Goal: Transaction & Acquisition: Purchase product/service

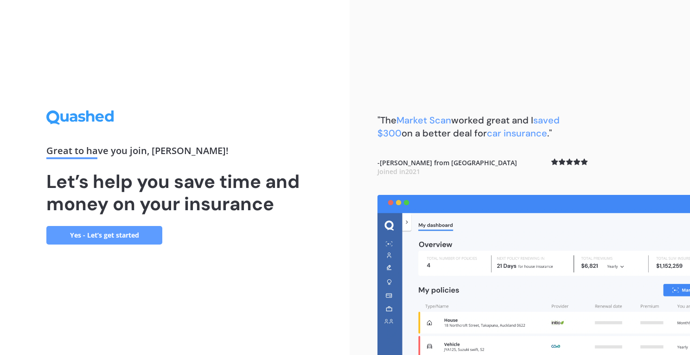
click at [144, 238] on link "Yes - Let’s get started" at bounding box center [104, 235] width 116 height 19
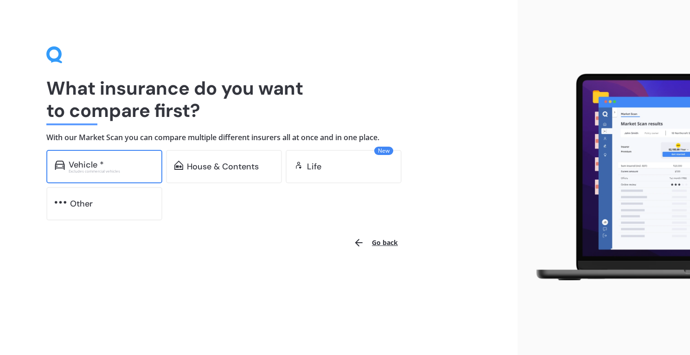
click at [137, 175] on div "Vehicle * Excludes commercial vehicles" at bounding box center [104, 166] width 116 height 33
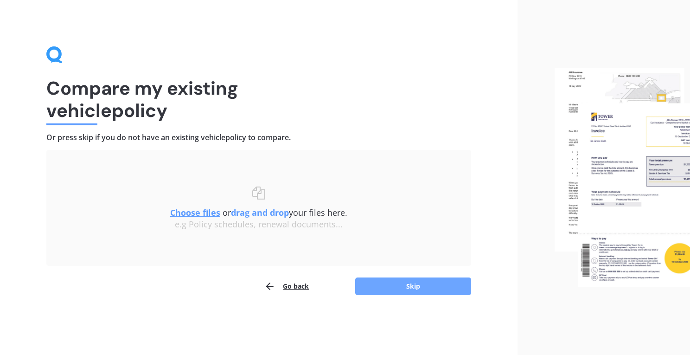
click at [409, 292] on button "Skip" at bounding box center [413, 286] width 116 height 18
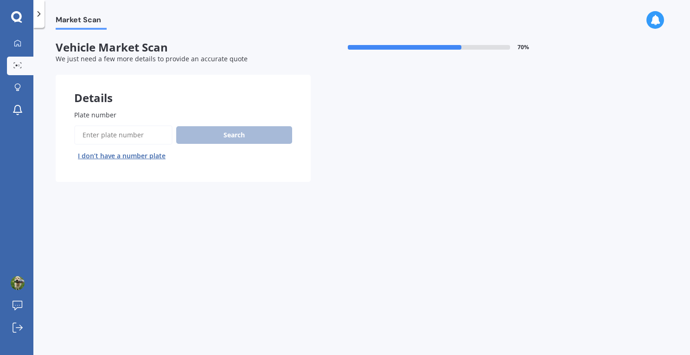
click at [142, 139] on input "Plate number" at bounding box center [123, 134] width 98 height 19
type input "eef446"
click at [256, 137] on button "Search" at bounding box center [234, 135] width 116 height 18
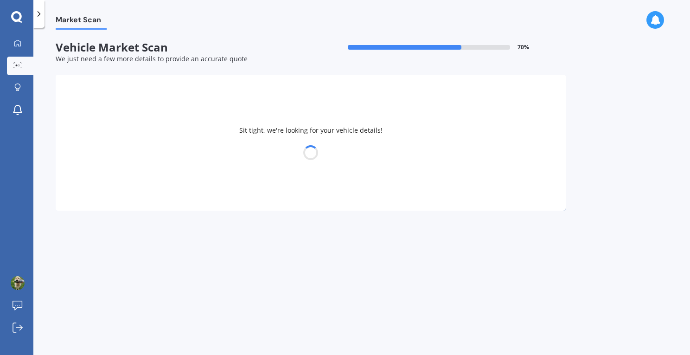
select select "MITSUBISHI"
select select "LANCER"
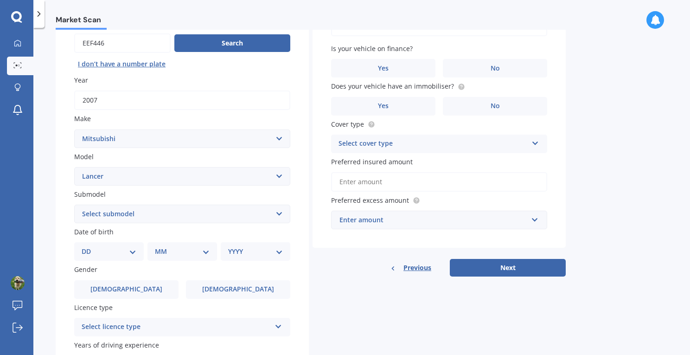
scroll to position [55, 0]
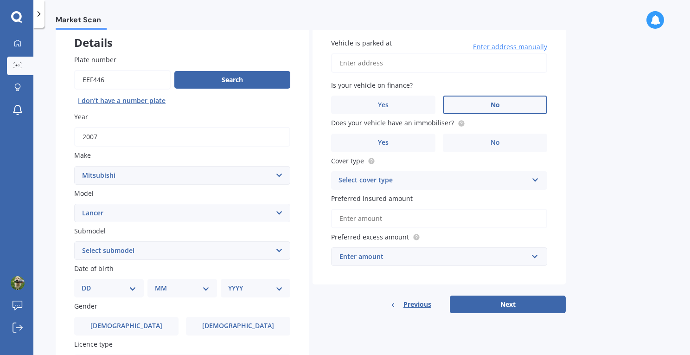
click at [491, 103] on span "No" at bounding box center [494, 105] width 9 height 8
click at [0, 0] on input "No" at bounding box center [0, 0] width 0 height 0
click at [434, 63] on input "Vehicle is parked at" at bounding box center [439, 62] width 216 height 19
type input "11A Wolfe Street, Regent, Whangārei 0112"
click at [501, 139] on label "No" at bounding box center [495, 142] width 104 height 19
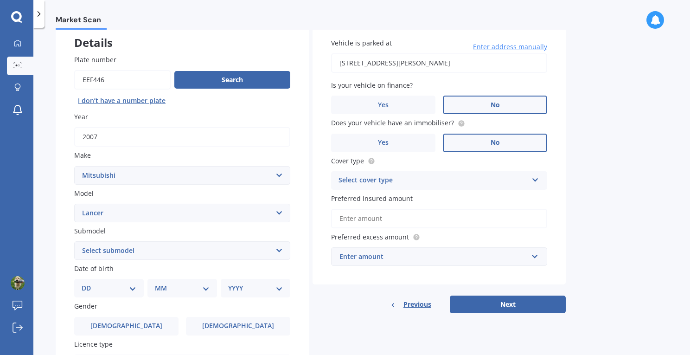
click at [0, 0] on input "No" at bounding box center [0, 0] width 0 height 0
click at [400, 140] on label "Yes" at bounding box center [383, 142] width 104 height 19
click at [0, 0] on input "Yes" at bounding box center [0, 0] width 0 height 0
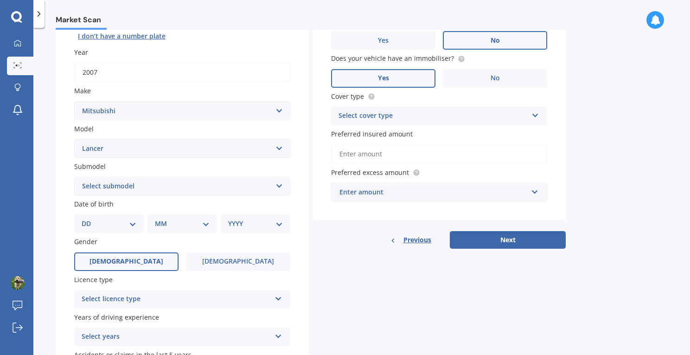
scroll to position [123, 0]
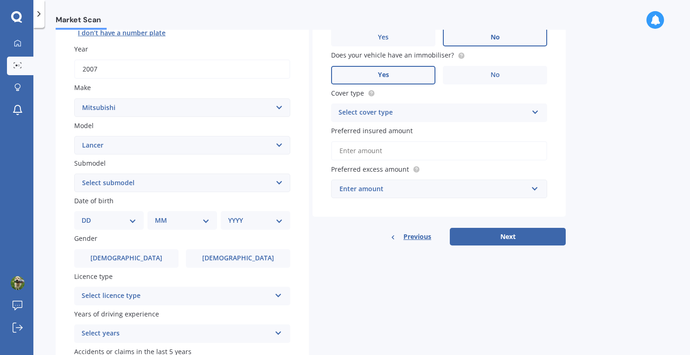
click at [170, 184] on select "Select submodel (All other) 2.0P 4X4 non-turbo Cedia non-turbo Cedia Turbo Dies…" at bounding box center [182, 182] width 216 height 19
select select "SE"
click at [132, 225] on select "DD 01 02 03 04 05 06 07 08 09 10 11 12 13 14 15 16 17 18 19 20 21 22 23 24 25 2…" at bounding box center [109, 220] width 55 height 10
select select "09"
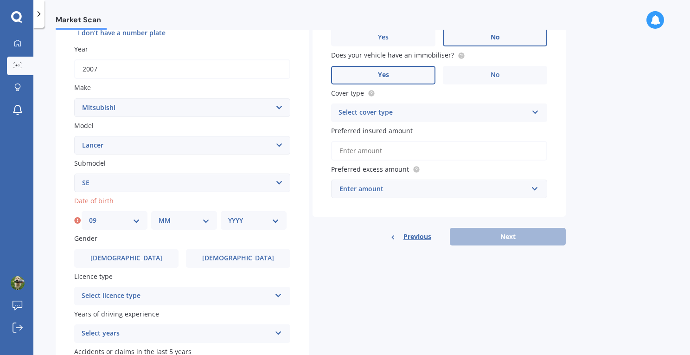
click at [193, 220] on select "MM 01 02 03 04 05 06 07 08 09 10 11 12" at bounding box center [184, 220] width 51 height 10
select select "09"
click at [134, 222] on select "DD 01 02 03 04 05 06 07 08 09 10 11 12 13 14 15 16 17 18 19 20 21 22 23 24 25 2…" at bounding box center [114, 220] width 51 height 10
select select "14"
click at [271, 220] on select "YYYY 2025 2024 2023 2022 2021 2020 2019 2018 2017 2016 2015 2014 2013 2012 2011…" at bounding box center [253, 220] width 51 height 10
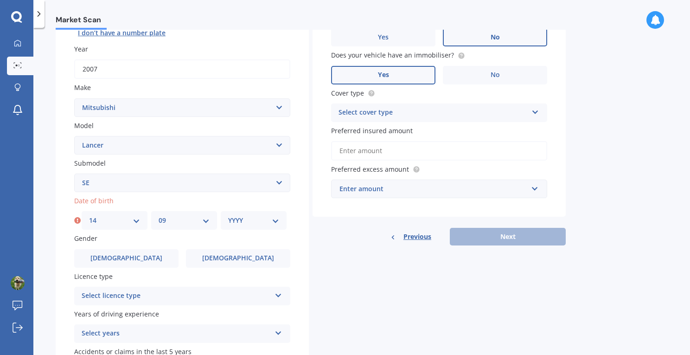
select select "1995"
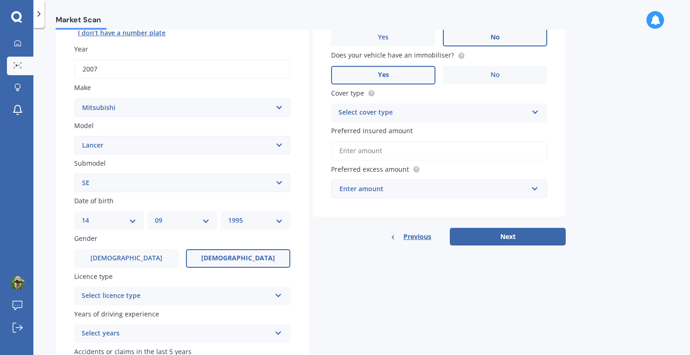
click at [209, 266] on label "Female" at bounding box center [238, 258] width 104 height 19
click at [0, 0] on input "Female" at bounding box center [0, 0] width 0 height 0
click at [163, 304] on div "Select licence type NZ Full NZ Restricted NZ Learners Australia United Kingdom …" at bounding box center [182, 295] width 216 height 19
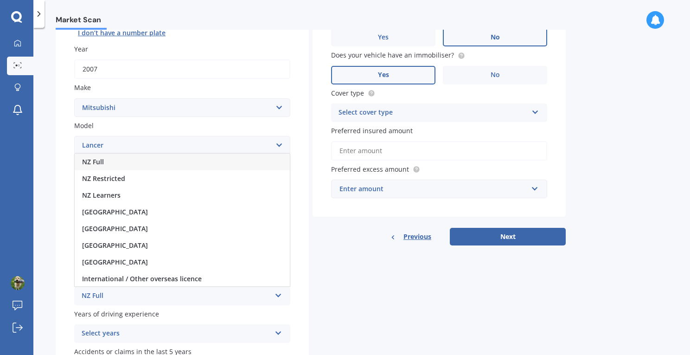
click at [196, 165] on div "NZ Full" at bounding box center [182, 161] width 215 height 17
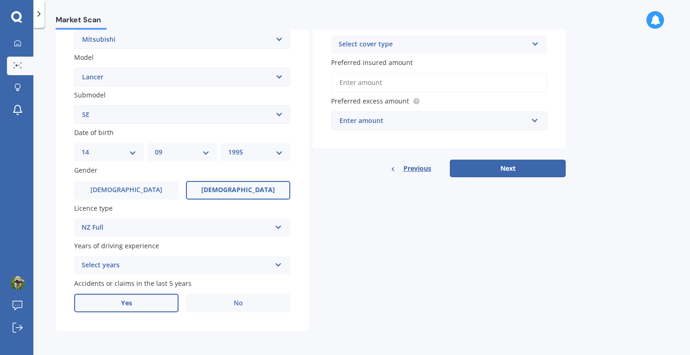
scroll to position [192, 0]
click at [210, 259] on div "Select years 5 or more years 4 years 3 years 2 years 1 year" at bounding box center [182, 265] width 216 height 19
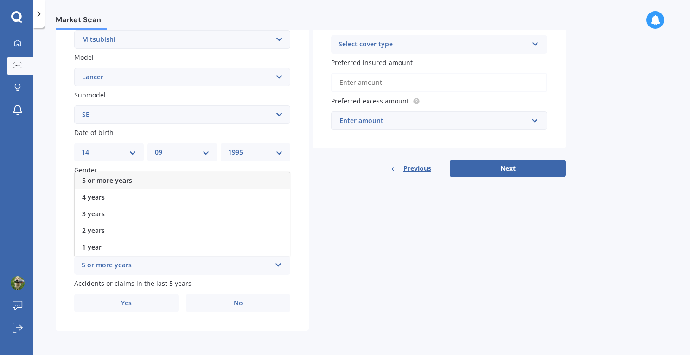
click at [204, 184] on div "5 or more years" at bounding box center [182, 180] width 215 height 17
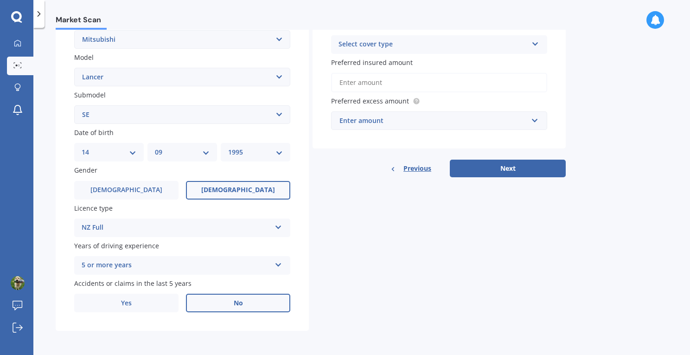
click at [227, 299] on label "No" at bounding box center [238, 302] width 104 height 19
click at [0, 0] on input "No" at bounding box center [0, 0] width 0 height 0
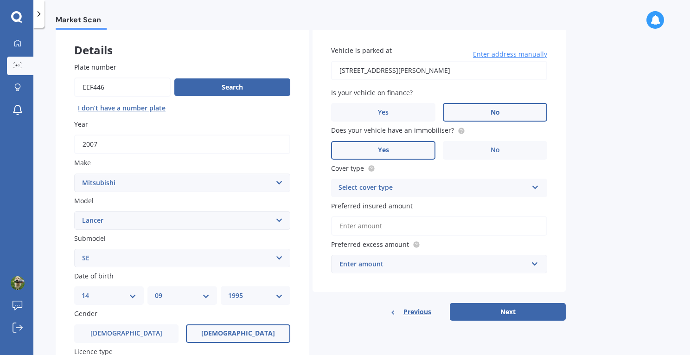
scroll to position [38, 0]
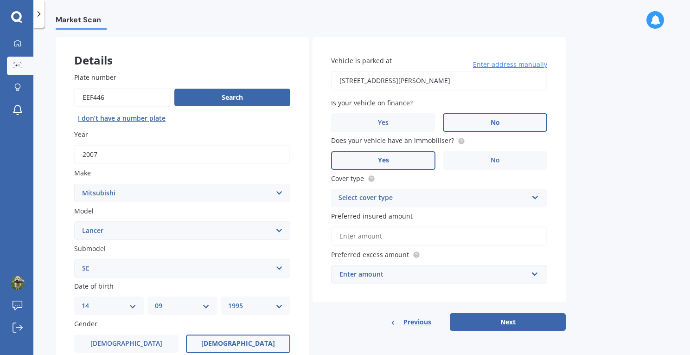
click at [450, 199] on div "Select cover type" at bounding box center [432, 197] width 189 height 11
click at [418, 221] on div "Comprehensive" at bounding box center [438, 216] width 215 height 17
click at [418, 237] on input "Preferred insured amount" at bounding box center [439, 235] width 216 height 19
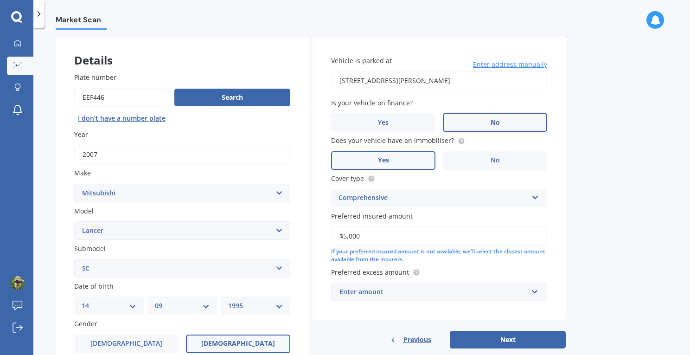
type input "$5,000"
click at [450, 290] on div "Enter amount" at bounding box center [433, 291] width 188 height 10
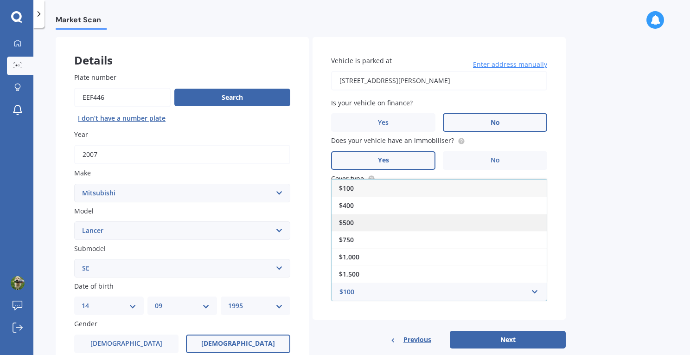
click at [461, 221] on div "$500" at bounding box center [438, 222] width 215 height 17
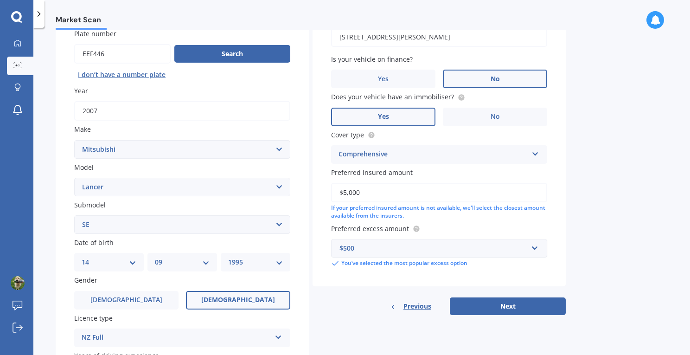
scroll to position [82, 0]
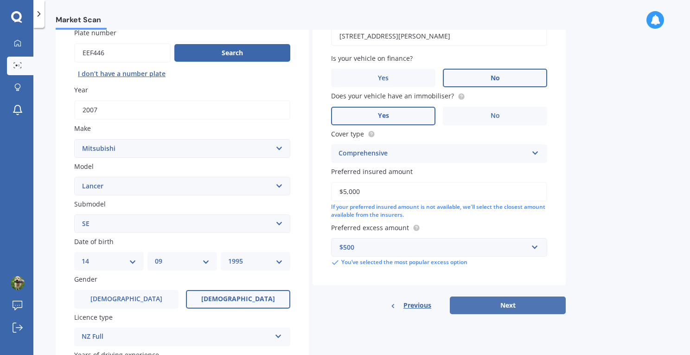
click at [506, 305] on button "Next" at bounding box center [508, 305] width 116 height 18
select select "14"
select select "09"
select select "1995"
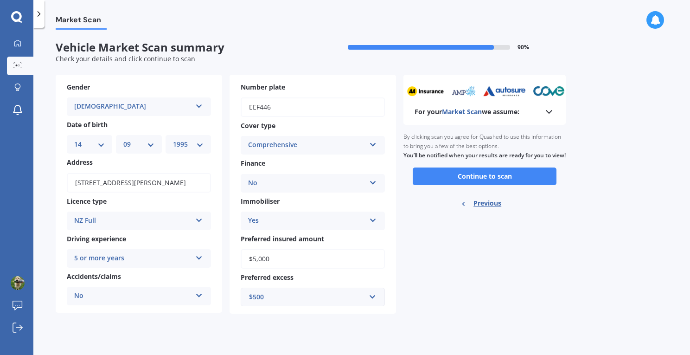
scroll to position [0, 0]
click at [512, 182] on button "Continue to scan" at bounding box center [484, 176] width 144 height 18
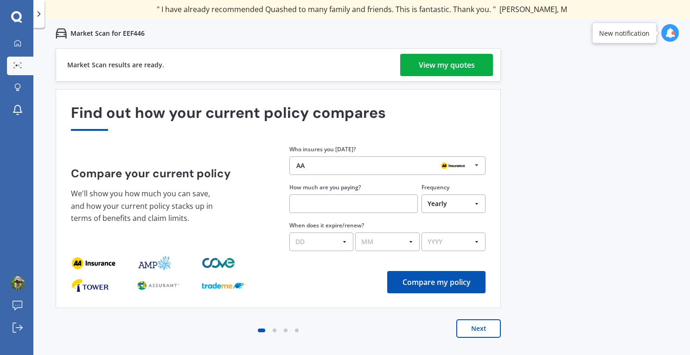
click at [442, 70] on div "View my quotes" at bounding box center [446, 65] width 56 height 22
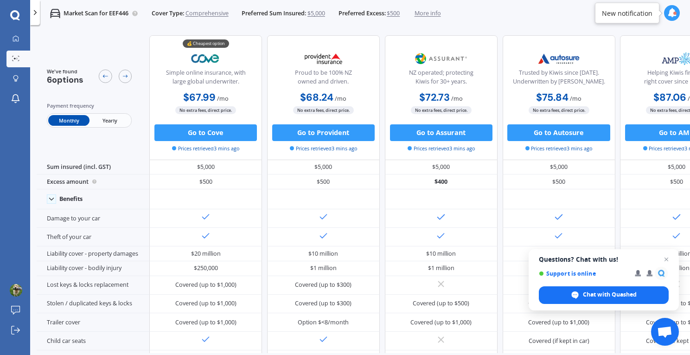
scroll to position [3, 0]
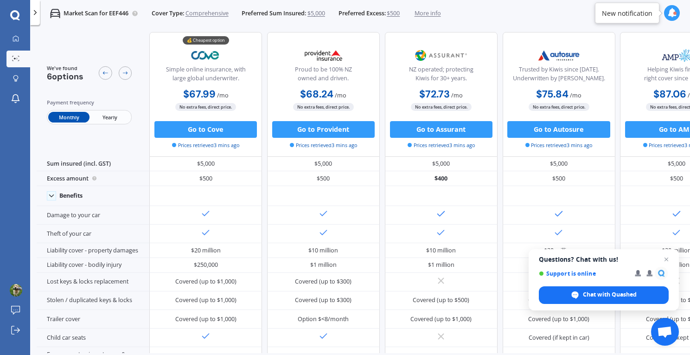
click at [115, 121] on span "Yearly" at bounding box center [109, 117] width 41 height 11
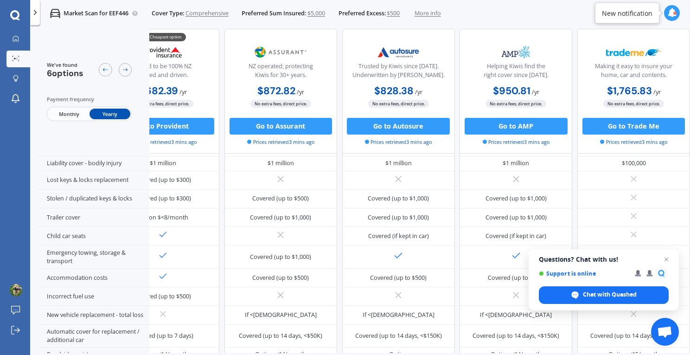
scroll to position [120, 183]
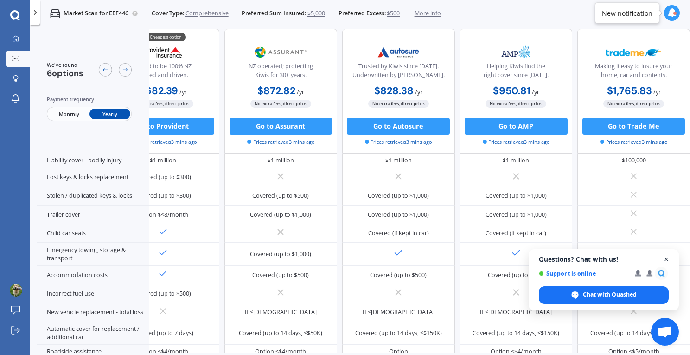
click at [667, 260] on span "Open chat" at bounding box center [666, 260] width 12 height 12
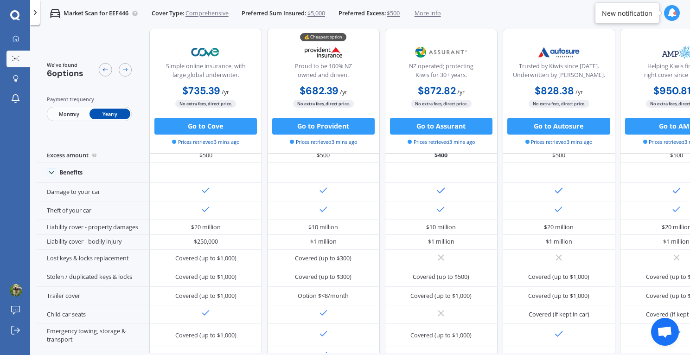
scroll to position [0, 0]
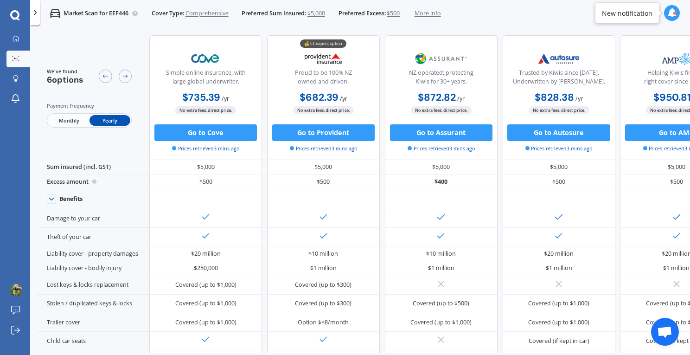
click at [69, 119] on span "Monthly" at bounding box center [68, 120] width 41 height 11
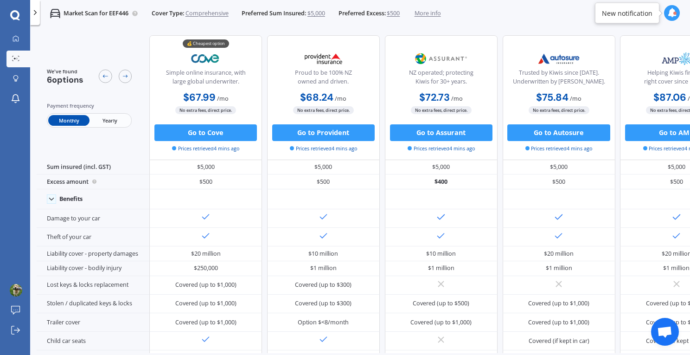
click at [102, 119] on span "Yearly" at bounding box center [109, 120] width 41 height 11
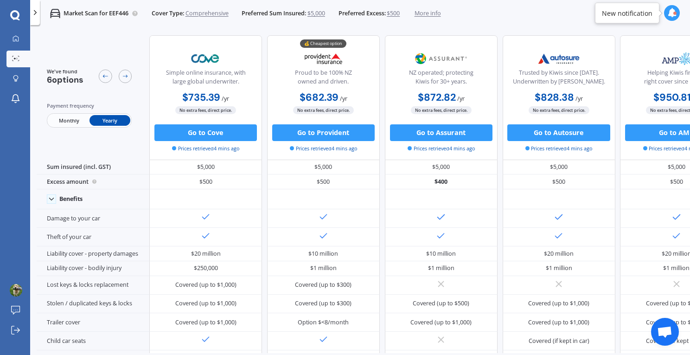
click at [63, 120] on span "Monthly" at bounding box center [68, 120] width 41 height 11
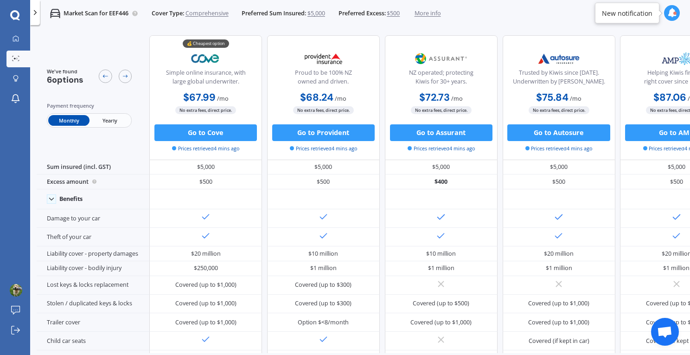
click at [92, 120] on span "Yearly" at bounding box center [109, 120] width 41 height 11
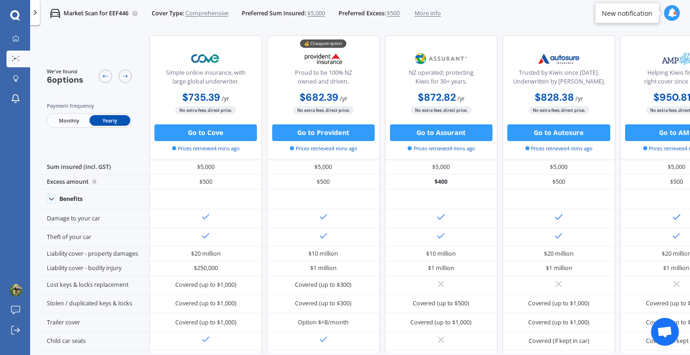
click at [58, 119] on span "Monthly" at bounding box center [68, 120] width 41 height 11
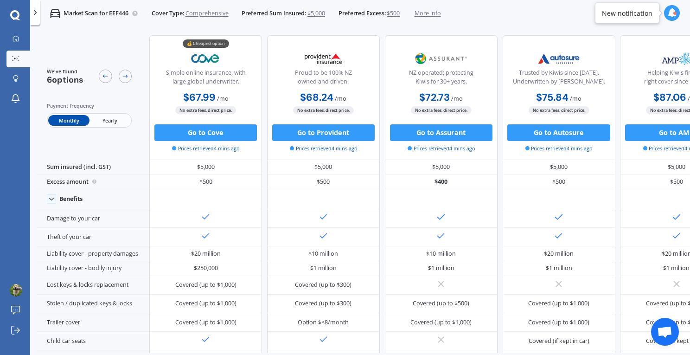
click at [35, 13] on polyline at bounding box center [35, 13] width 2 height 4
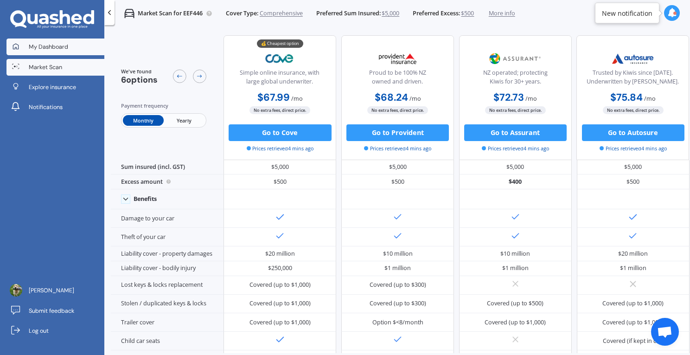
click at [62, 48] on span "My Dashboard" at bounding box center [48, 47] width 39 height 8
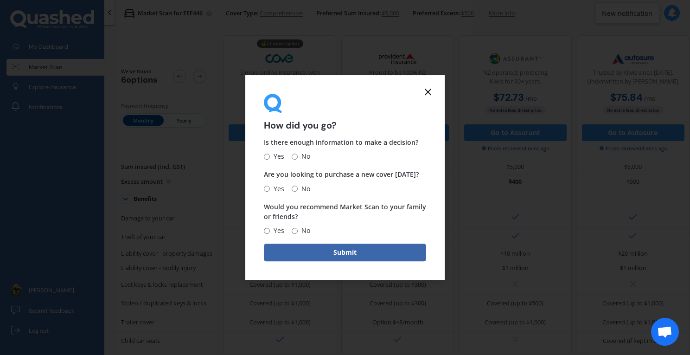
click at [427, 87] on icon at bounding box center [427, 91] width 11 height 11
